Goal: Find specific page/section

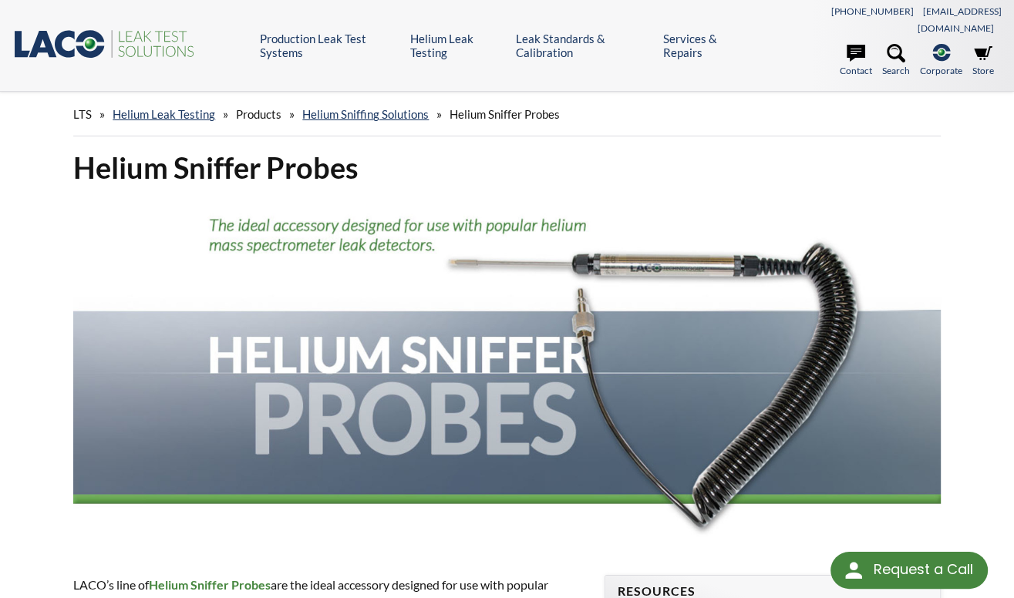
click at [126, 28] on icon ".st0{fill:#193661;} .st1{fill:url(#SVGID_1_);} .st2{fill:#46883F;} .st3{fill:no…" at bounding box center [104, 44] width 185 height 32
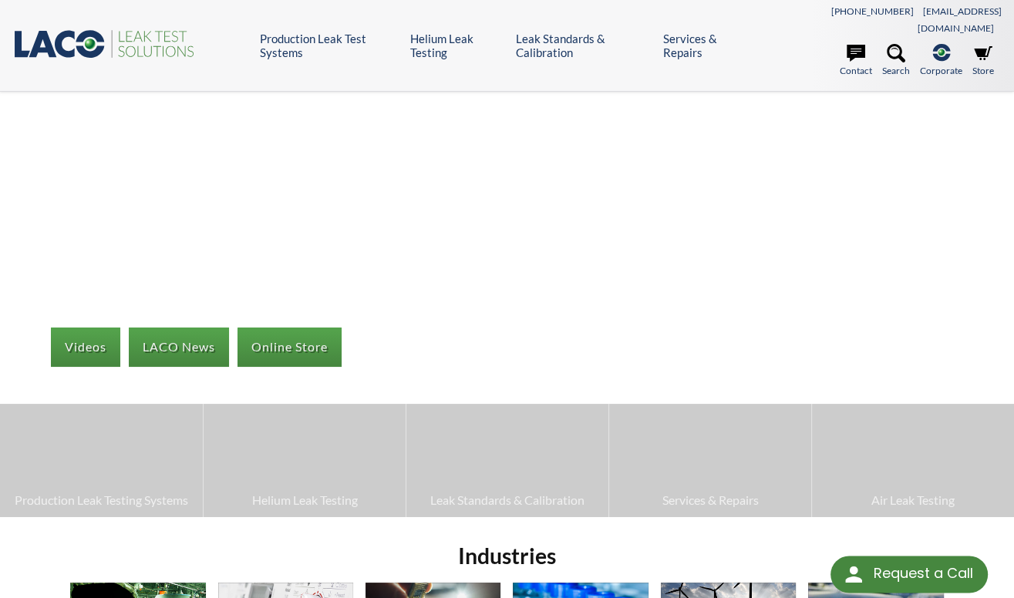
select select "Language Translate Widget"
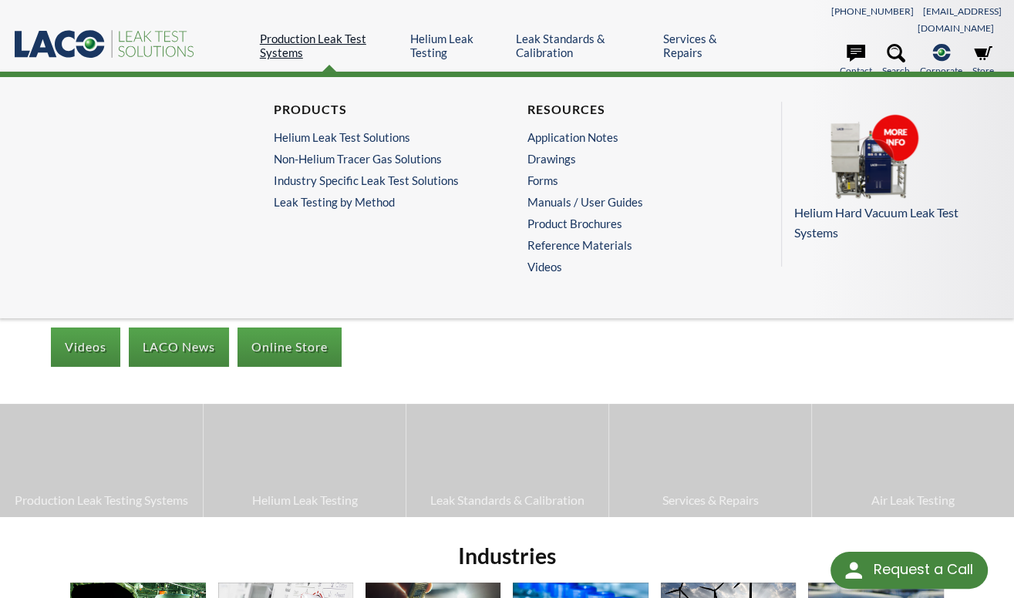
click at [287, 32] on link "Production Leak Test Systems" at bounding box center [329, 46] width 139 height 28
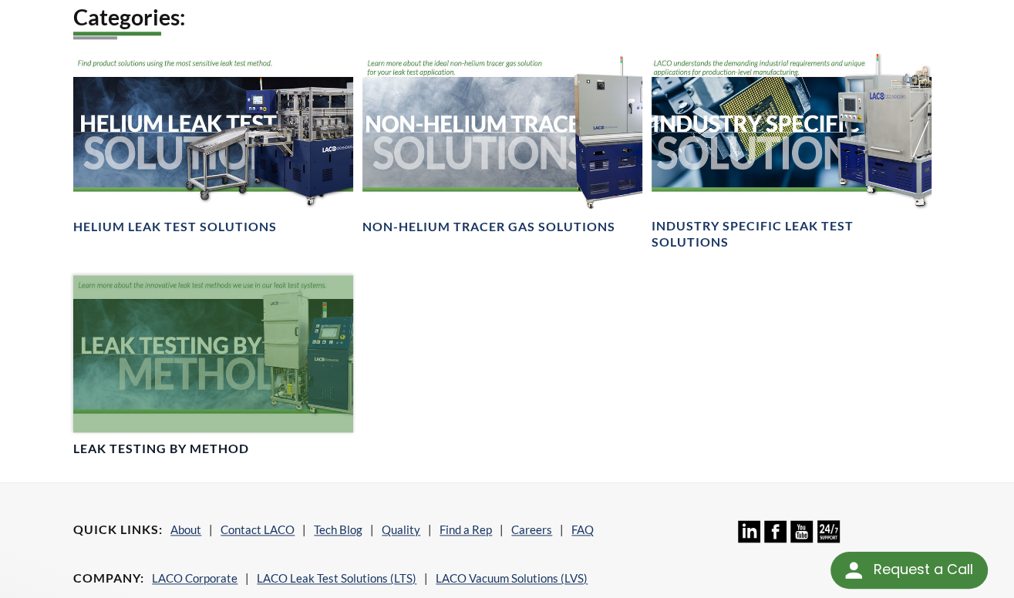
scroll to position [1238, 0]
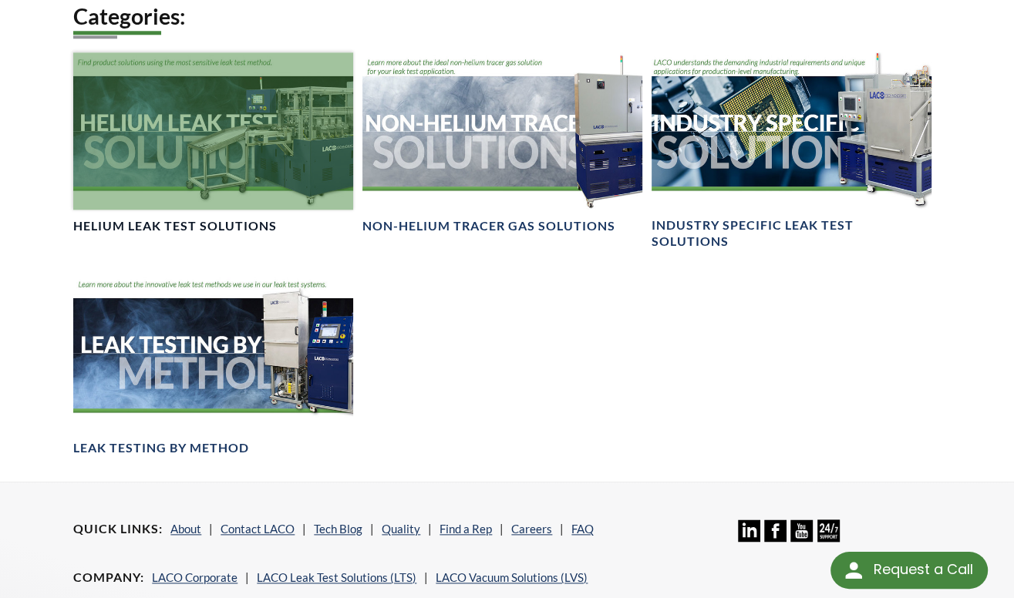
click at [218, 106] on div at bounding box center [213, 130] width 280 height 157
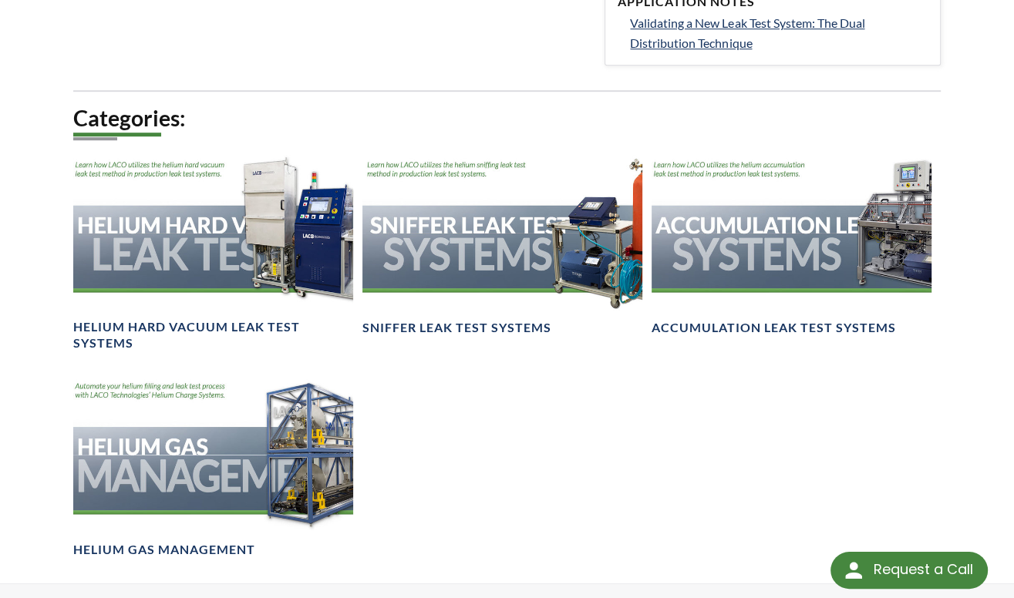
scroll to position [772, 0]
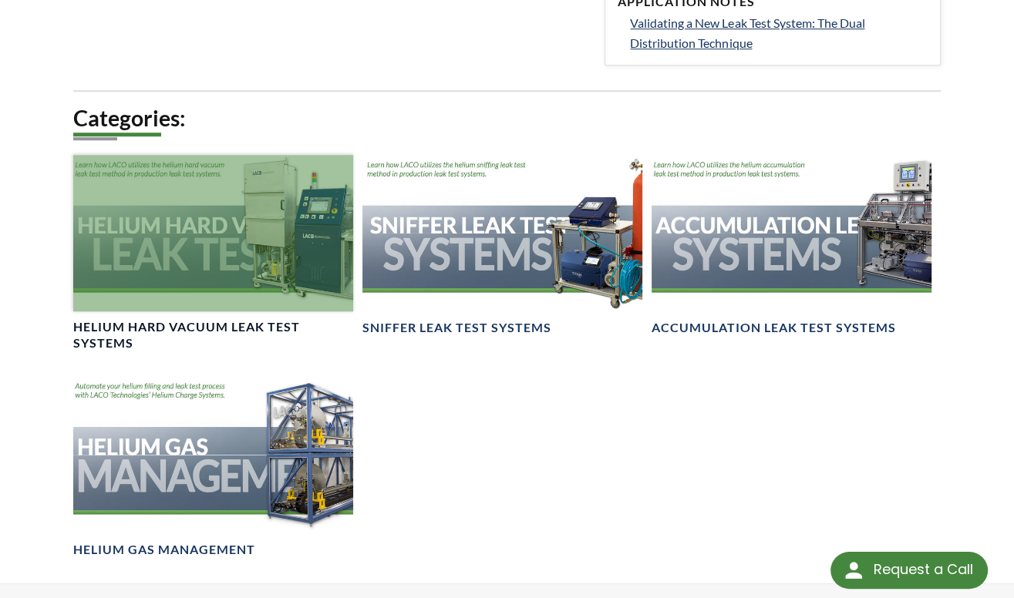
click at [164, 194] on div at bounding box center [213, 233] width 280 height 157
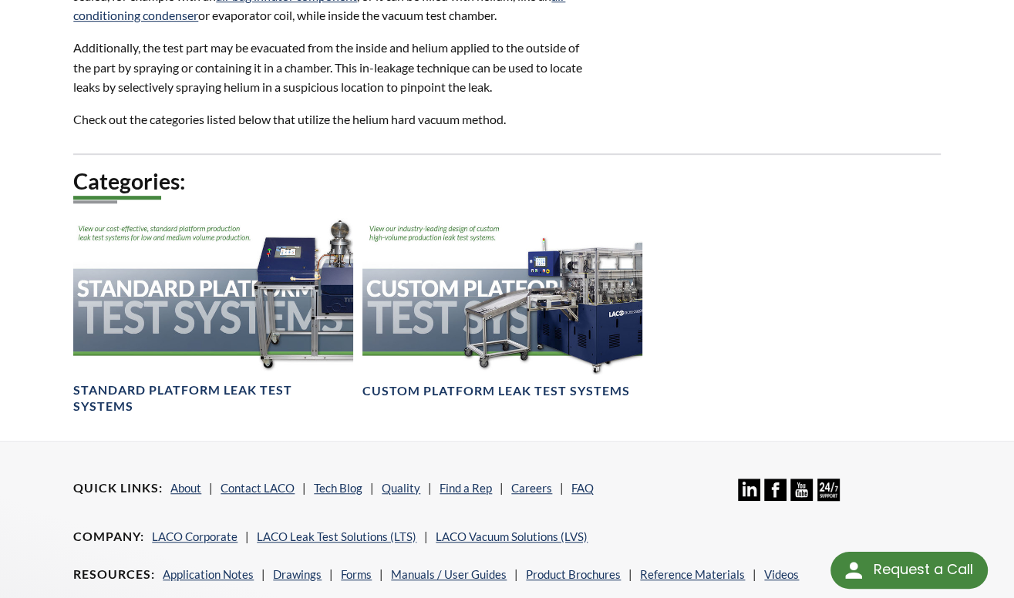
scroll to position [708, 0]
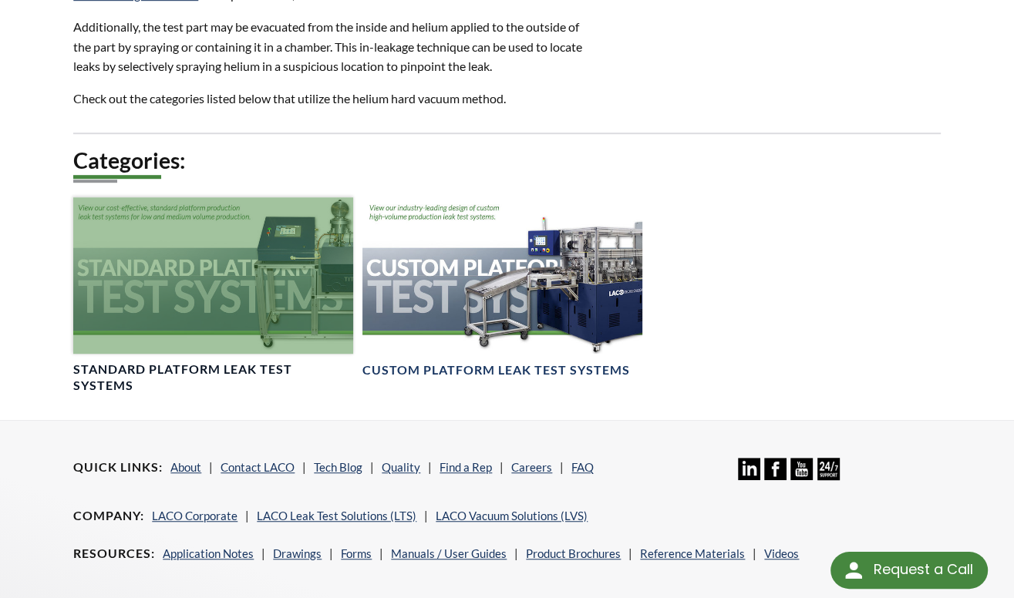
click at [244, 244] on div at bounding box center [213, 275] width 280 height 157
